Goal: Task Accomplishment & Management: Use online tool/utility

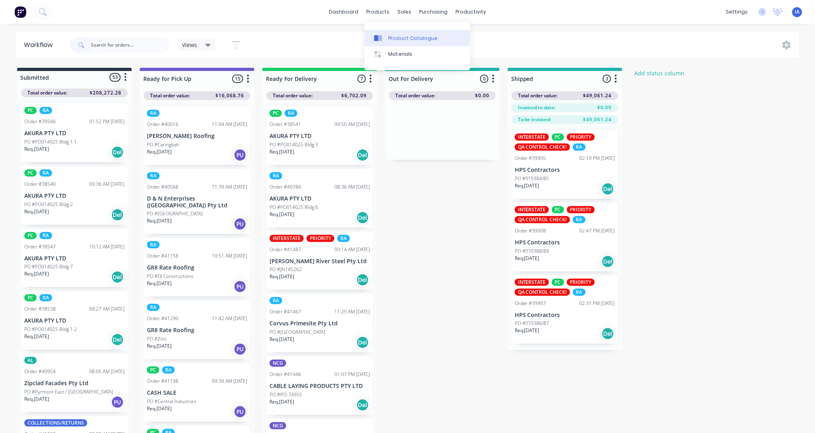
click at [413, 36] on div "Product Catalogue" at bounding box center [413, 38] width 49 height 7
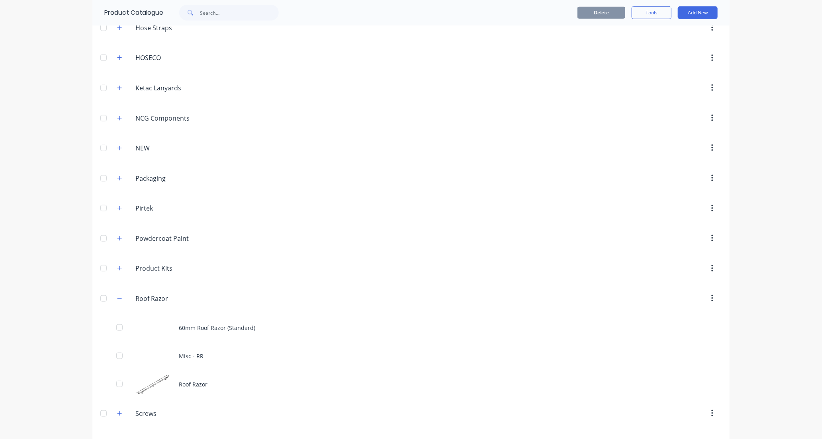
scroll to position [398, 0]
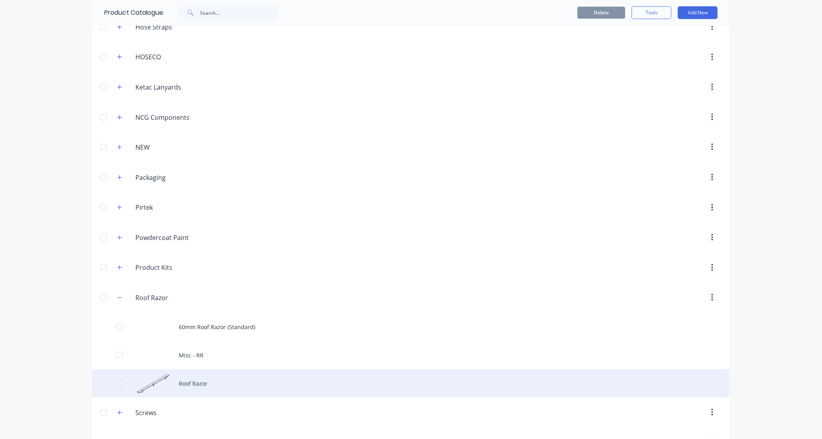
click at [237, 386] on div "Roof Razor" at bounding box center [410, 384] width 637 height 28
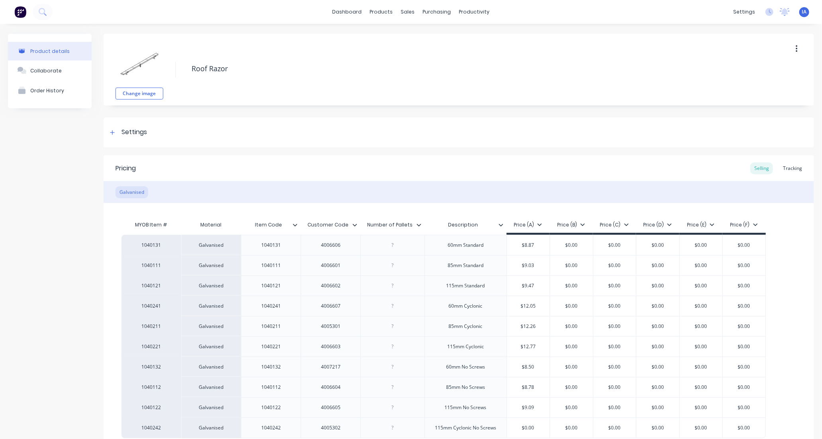
type textarea "x"
click at [785, 170] on div "Tracking" at bounding box center [792, 169] width 27 height 12
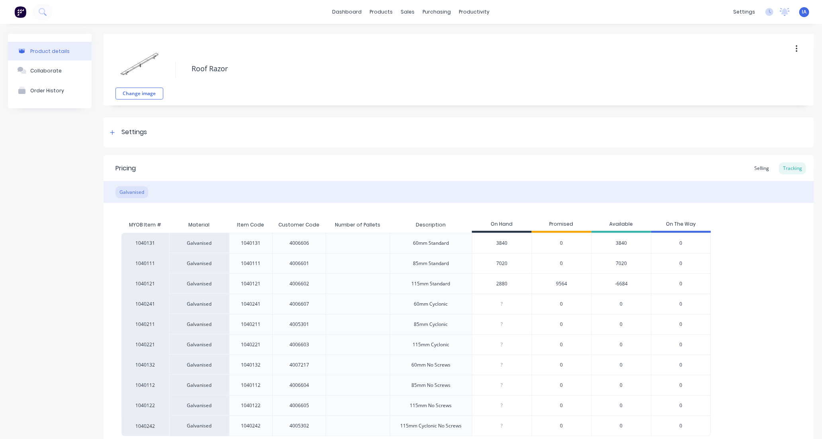
click at [494, 285] on input "2880" at bounding box center [501, 283] width 59 height 7
type input "80"
type textarea "x"
type input "4680"
type textarea "x"
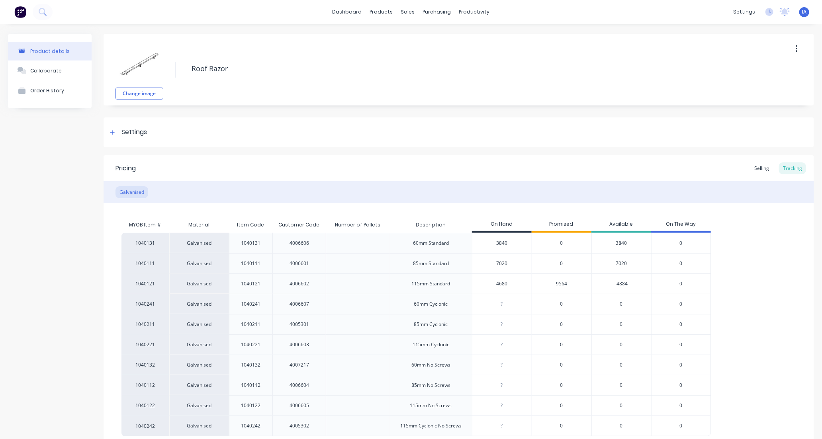
click at [752, 270] on div "1040131 Galvanised 1040131 4006606 60mm Standard 3840 0 3840 0 1040111 Galvanis…" at bounding box center [458, 335] width 675 height 204
click at [499, 284] on input "4680" at bounding box center [501, 283] width 59 height 7
type input "40"
type textarea "x"
type input "4"
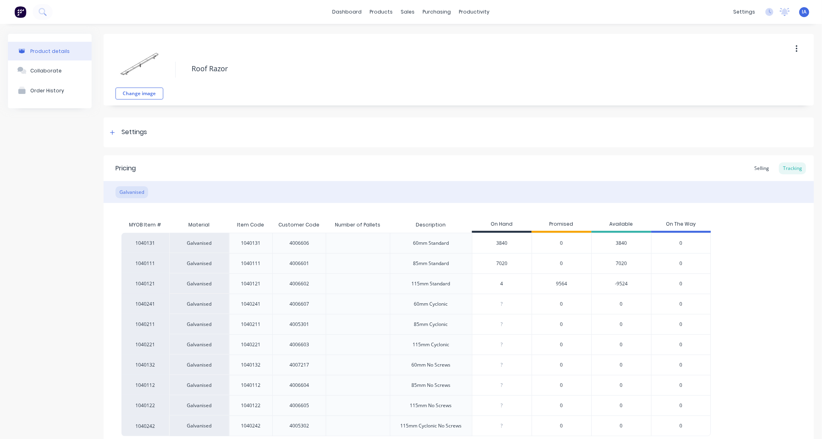
type textarea "x"
type input "4884"
type textarea "x"
type input "4884"
click at [738, 280] on div "1040131 Galvanised 1040131 4006606 60mm Standard 3840 0 3840 0 1040111 Galvanis…" at bounding box center [458, 335] width 675 height 204
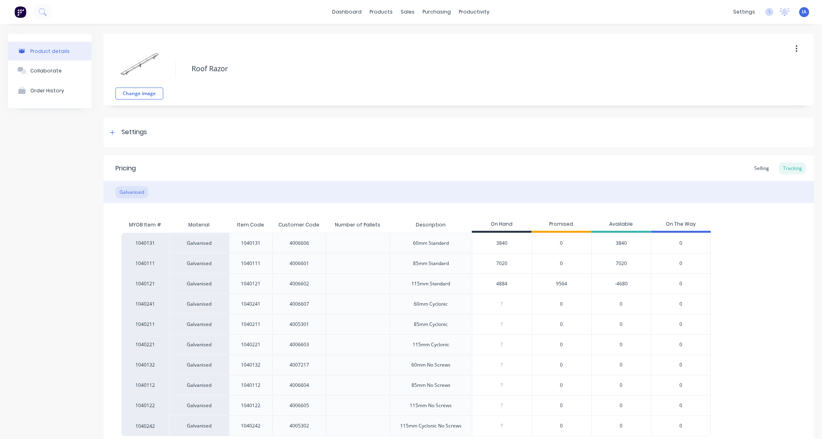
click at [743, 282] on div "1040131 Galvanised 1040131 4006606 60mm Standard 3840 0 3840 0 1040111 Galvanis…" at bounding box center [458, 335] width 675 height 204
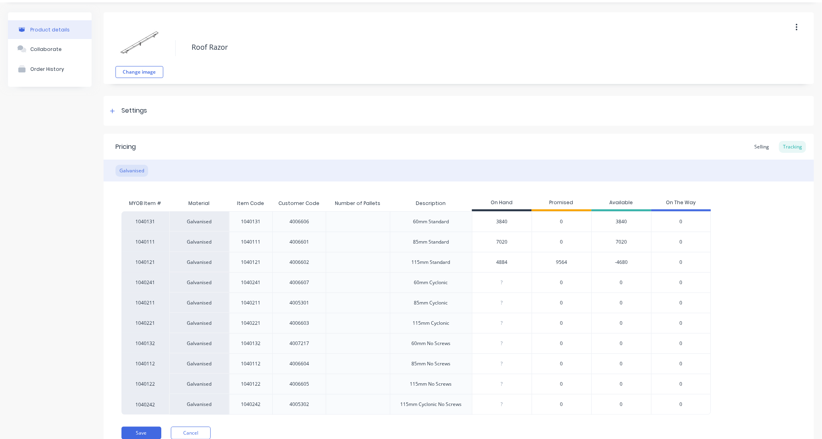
scroll to position [56, 0]
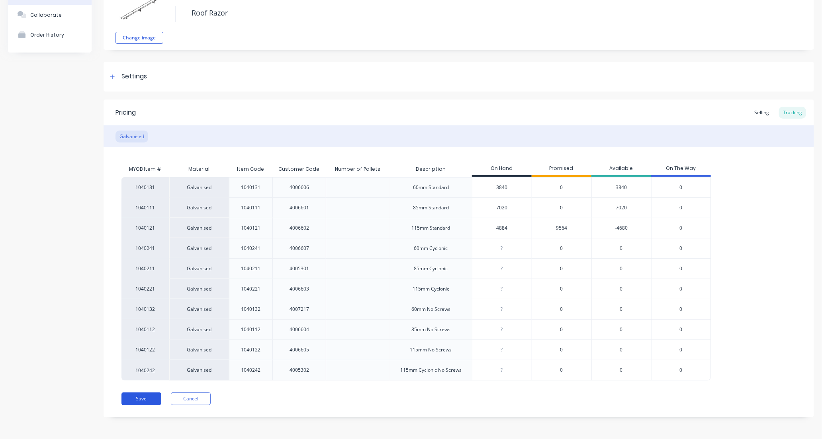
click at [133, 398] on button "Save" at bounding box center [141, 399] width 40 height 13
type textarea "x"
